Goal: Find specific page/section: Find specific page/section

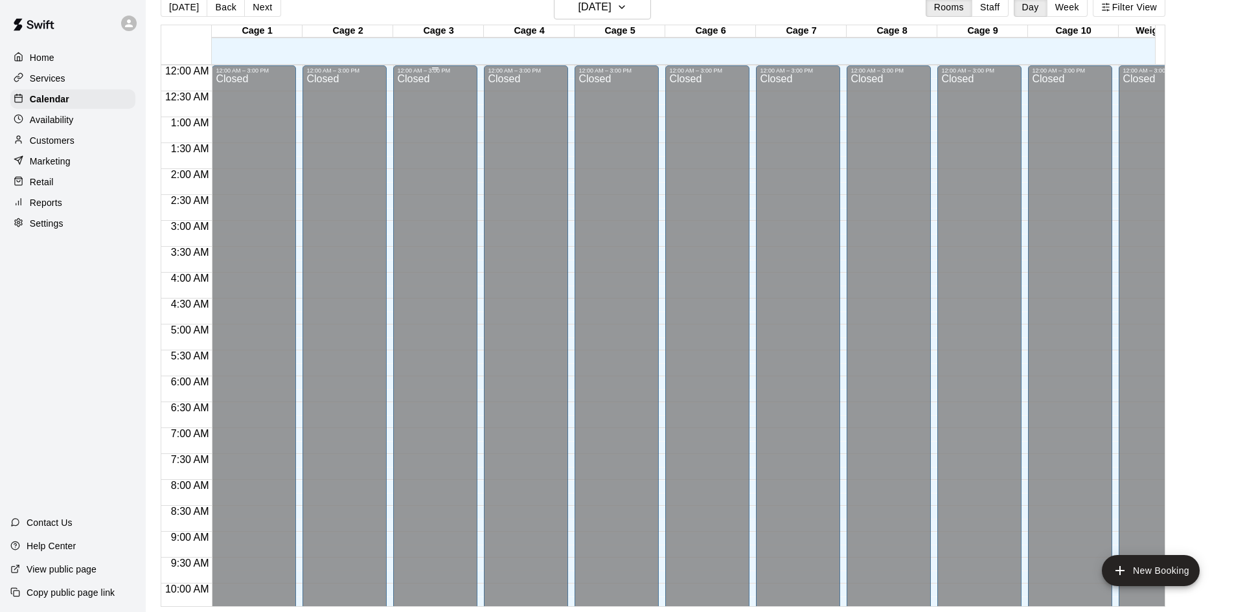
scroll to position [584, 0]
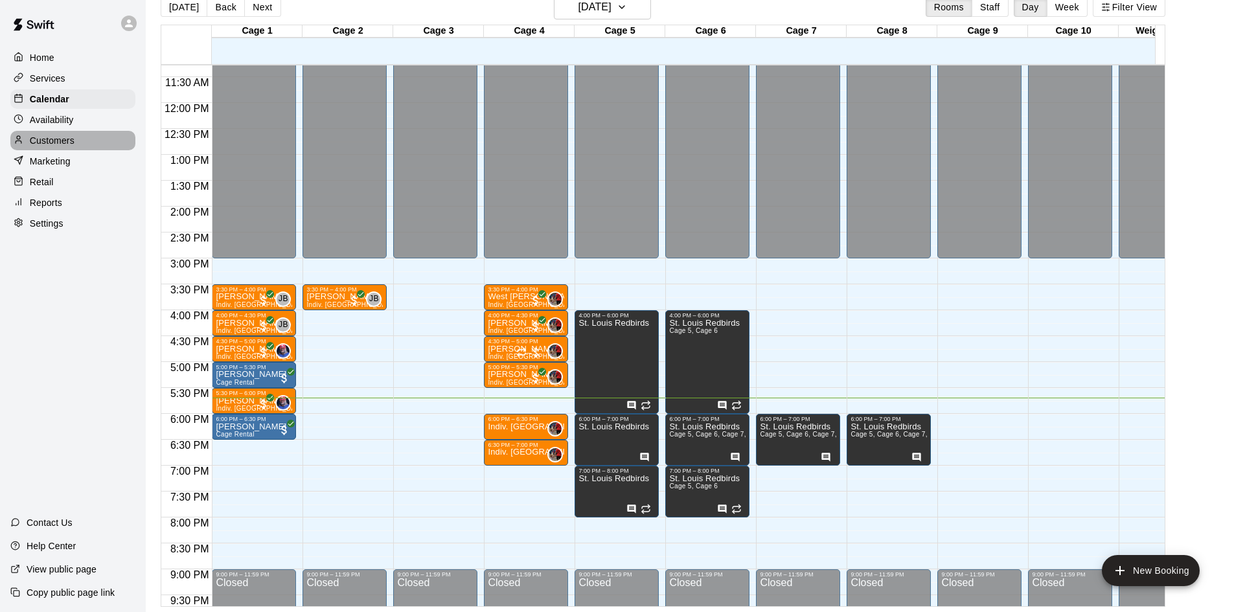
click at [85, 147] on div "Customers" at bounding box center [72, 140] width 125 height 19
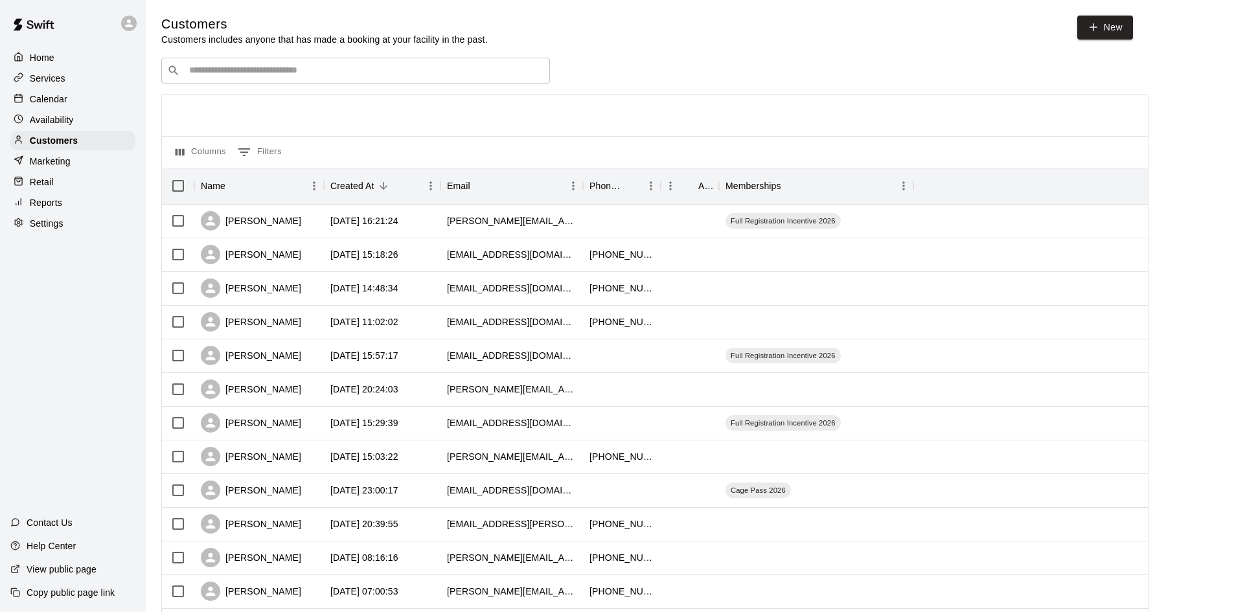
click at [331, 67] on input "Search customers by name or email" at bounding box center [364, 70] width 359 height 13
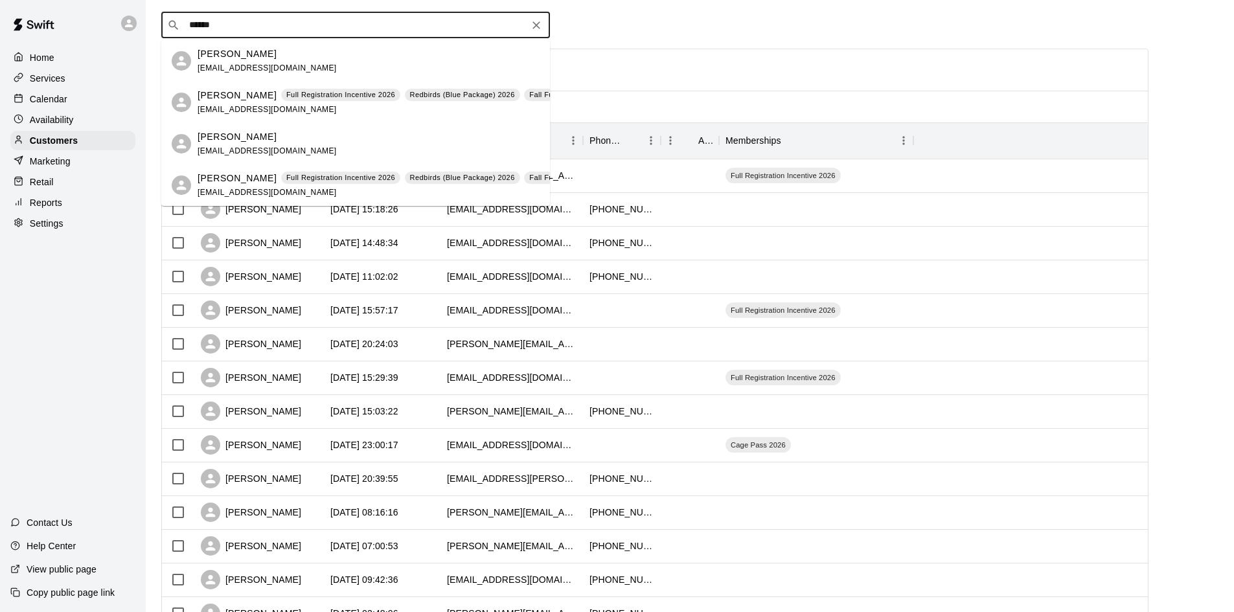
scroll to position [65, 0]
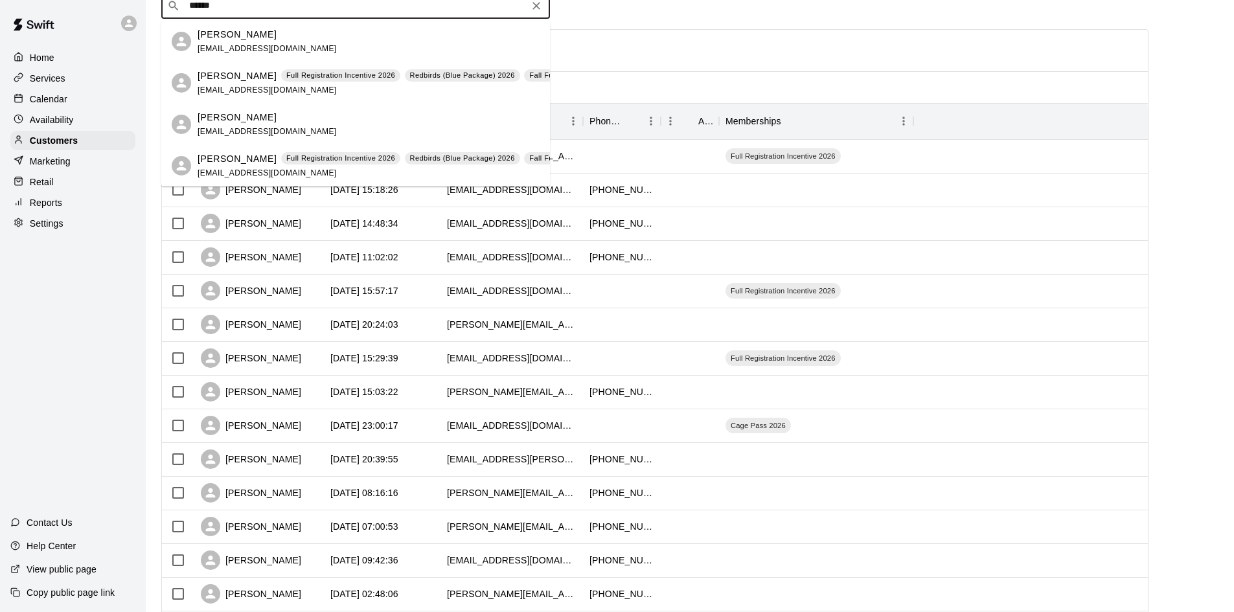
type input "******"
click at [42, 97] on p "Calendar" at bounding box center [49, 99] width 38 height 13
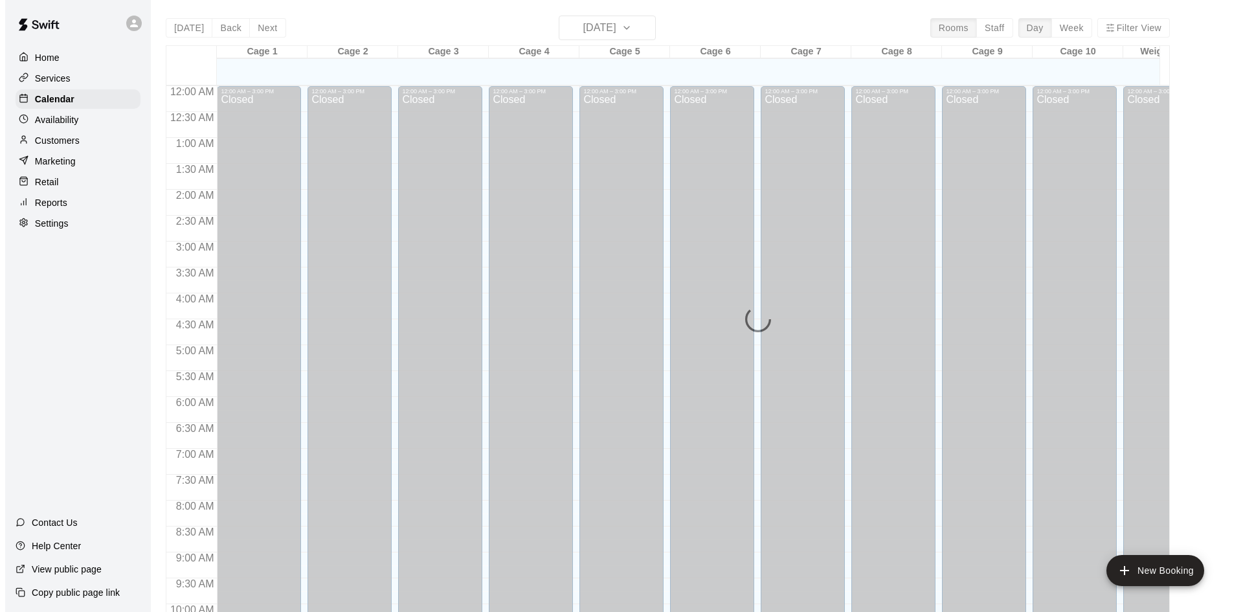
scroll to position [664, 0]
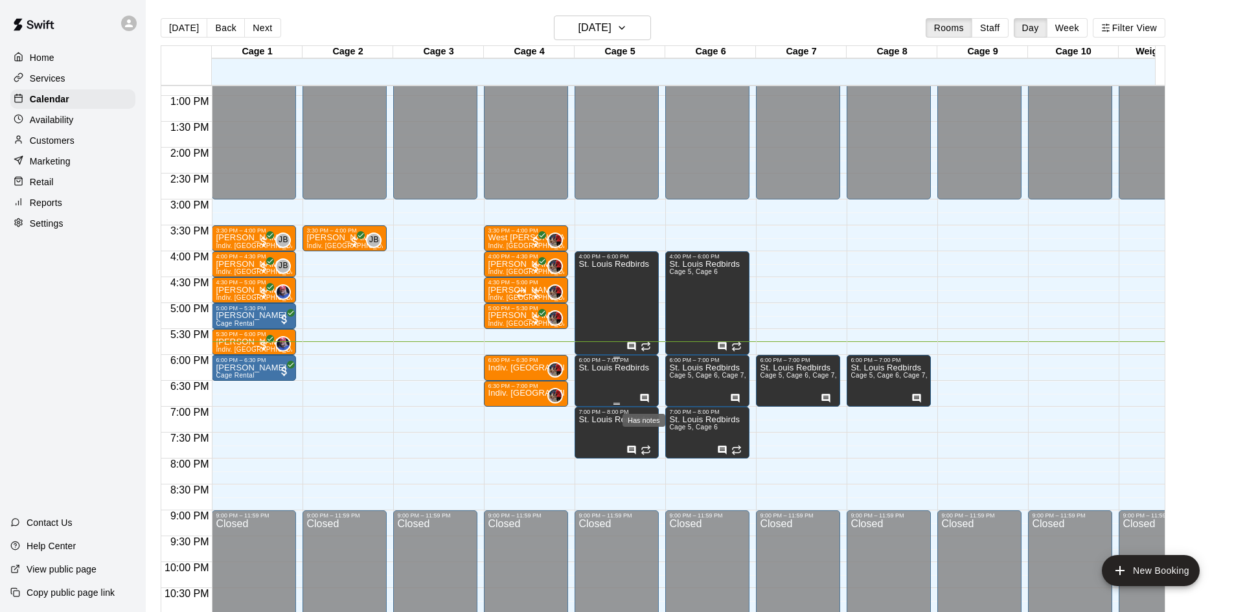
click at [647, 396] on icon "Has notes" at bounding box center [644, 398] width 8 height 8
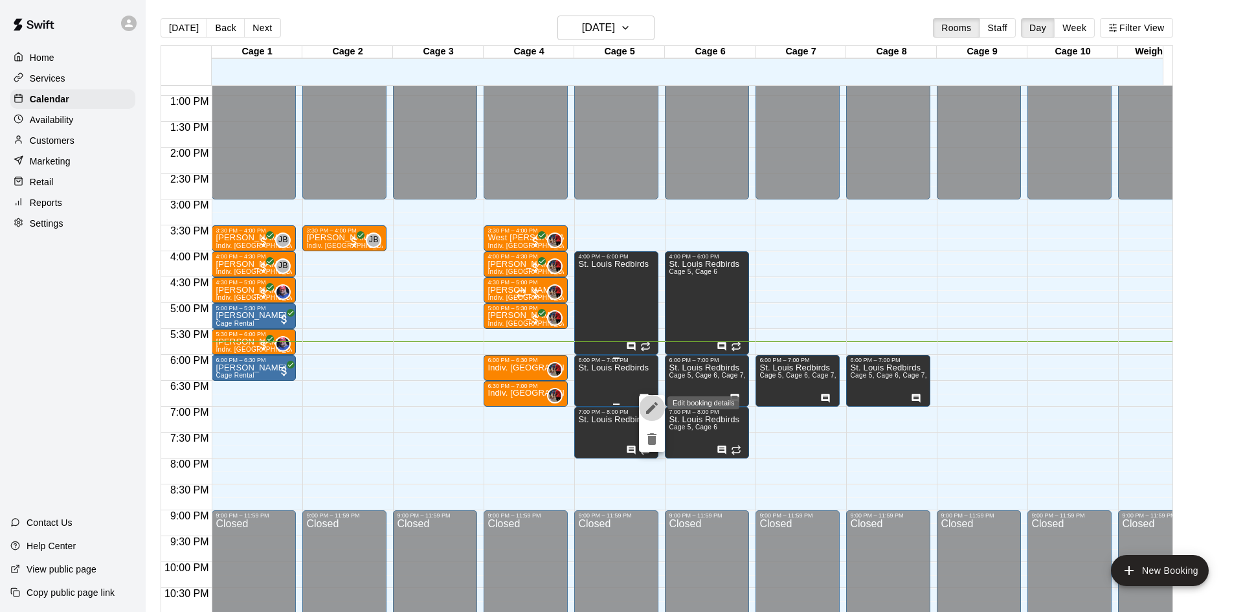
click at [647, 396] on button "edit" at bounding box center [652, 408] width 26 height 26
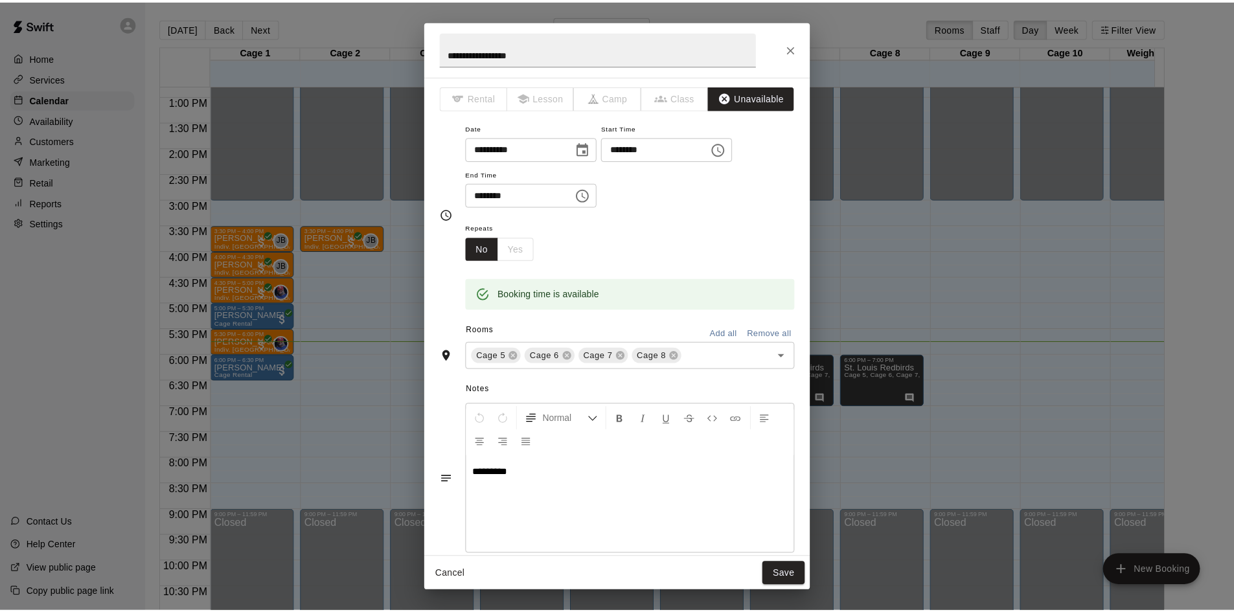
scroll to position [0, 0]
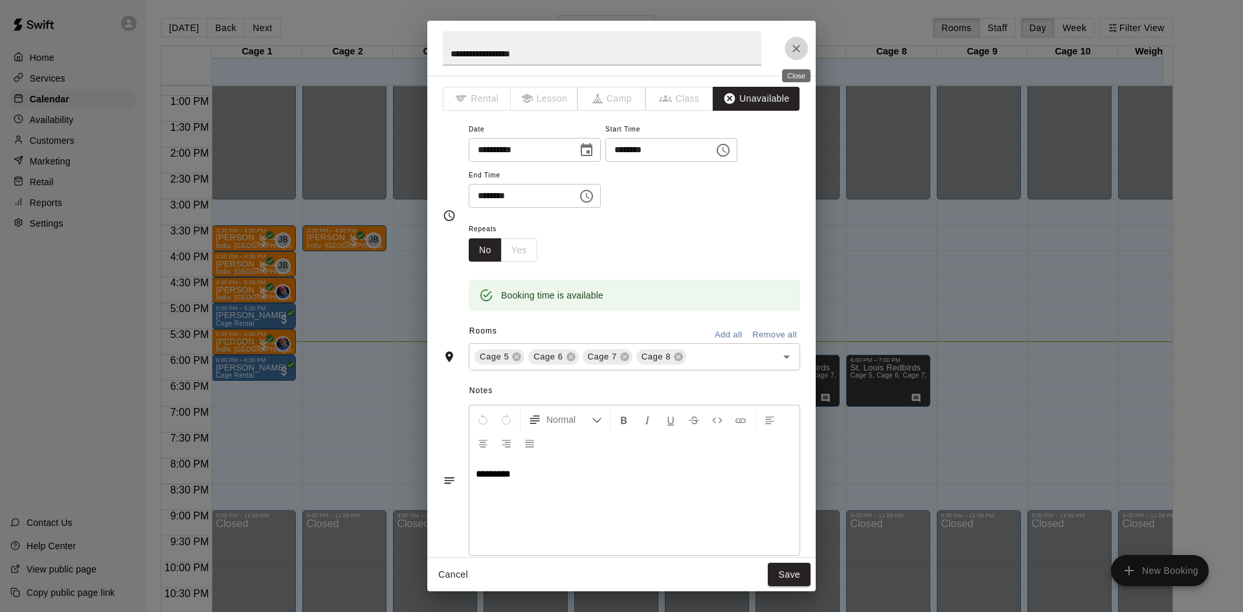
click at [799, 51] on icon "Close" at bounding box center [797, 49] width 8 height 8
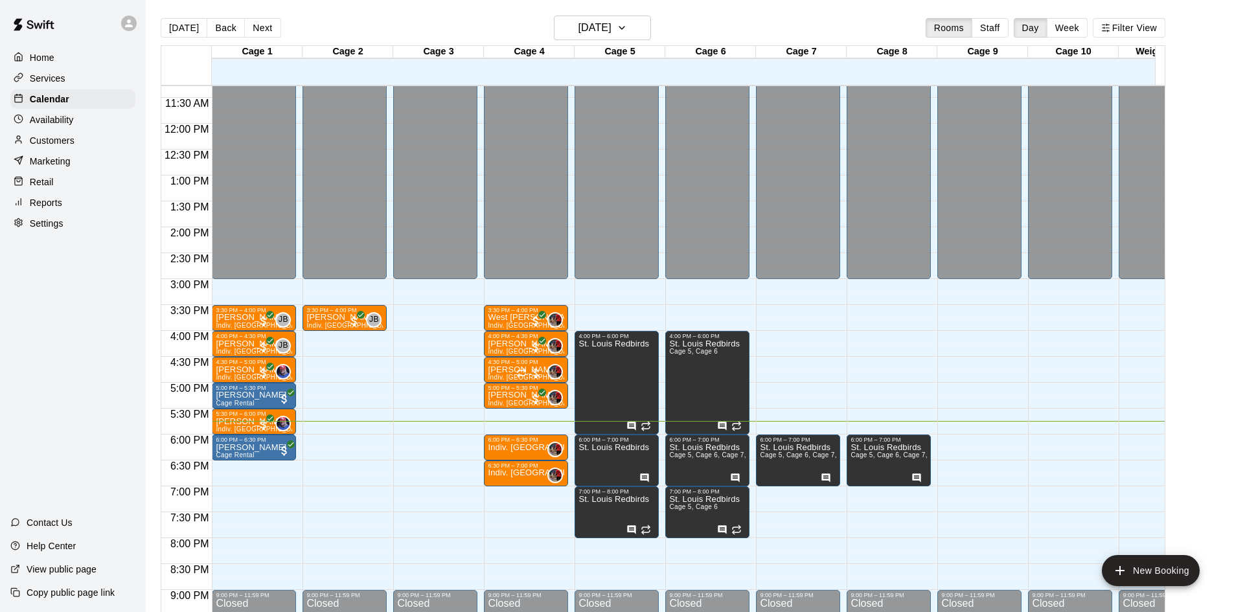
scroll to position [714, 0]
